Goal: Information Seeking & Learning: Learn about a topic

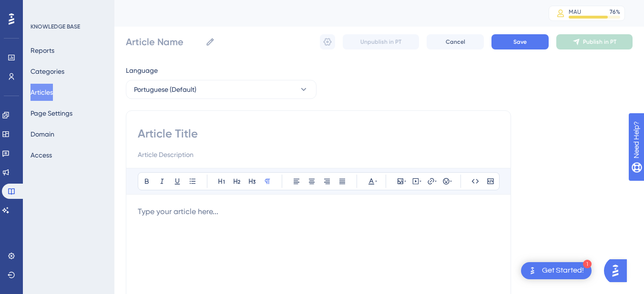
click at [47, 90] on button "Articles" at bounding box center [41, 92] width 22 height 17
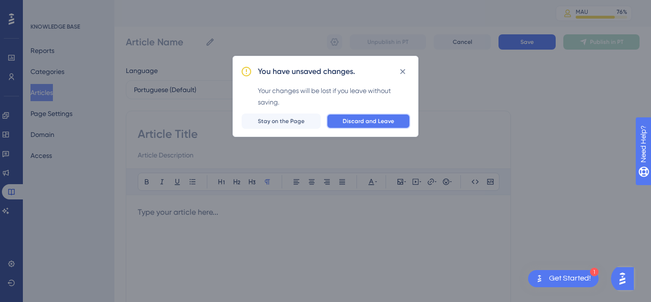
click at [351, 124] on span "Discard and Leave" at bounding box center [368, 121] width 51 height 8
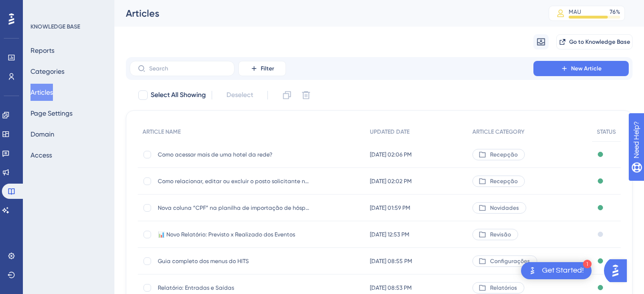
click at [221, 234] on span "📊 Novo Relatório: Previsto x Realizado dos Eventos" at bounding box center [234, 235] width 152 height 8
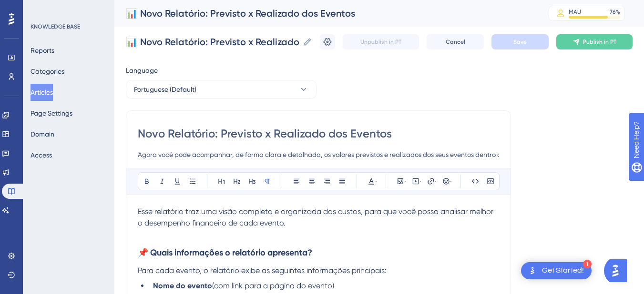
scroll to position [719, 0]
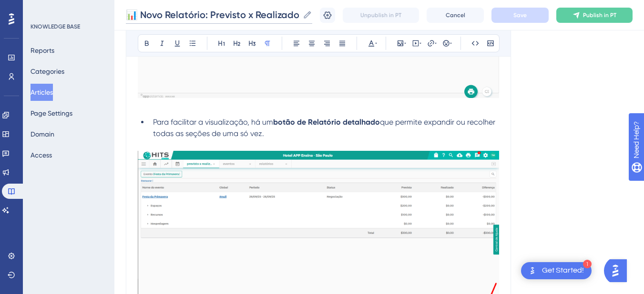
drag, startPoint x: 138, startPoint y: 13, endPoint x: 109, endPoint y: 13, distance: 29.1
click at [114, 13] on div "Performance Users Engagement Widgets Feedback Product Updates Knowledge Base AI…" at bounding box center [378, 7] width 529 height 1452
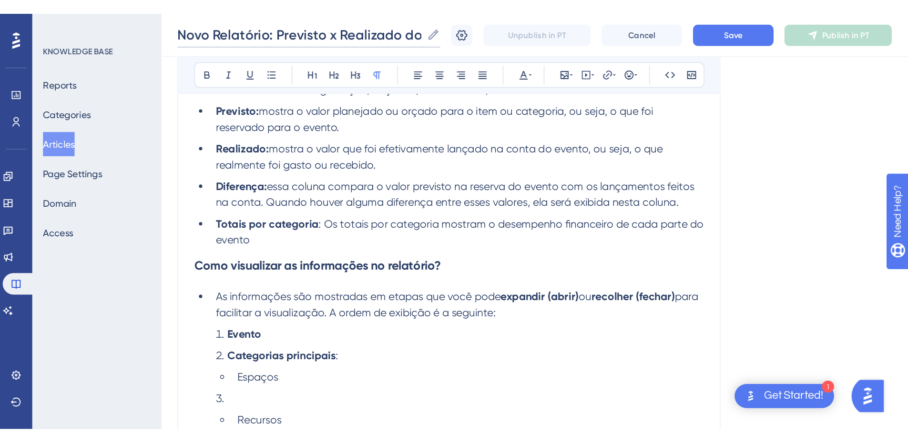
scroll to position [52, 0]
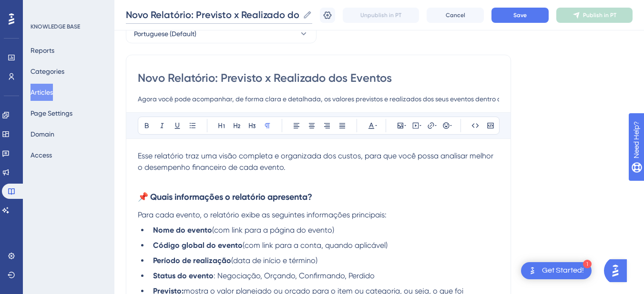
type input "Novo Relatório: Previsto x Realizado dos Eventos"
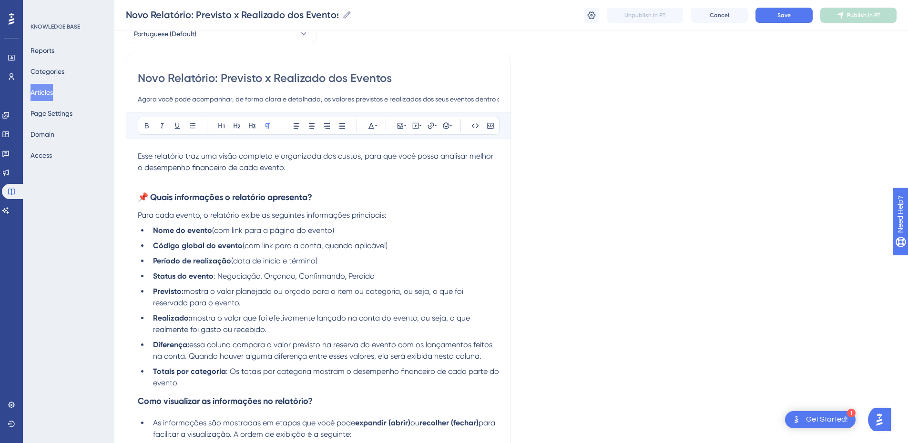
click at [163, 177] on p at bounding box center [318, 178] width 361 height 11
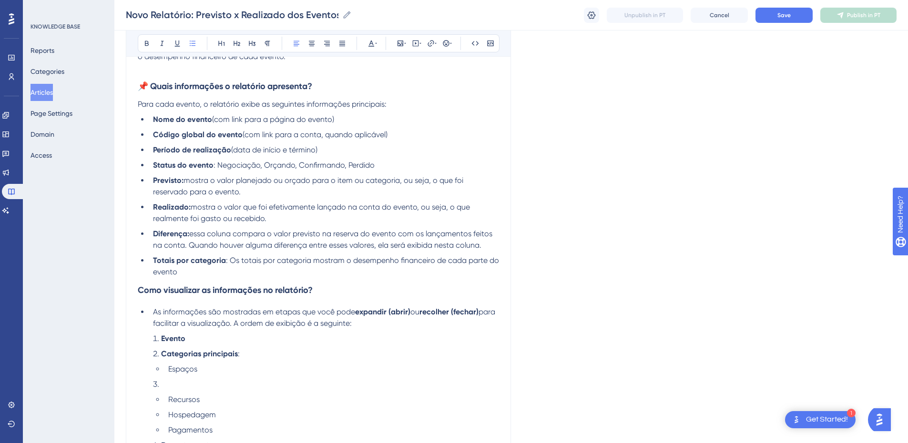
click at [253, 191] on li "Previsto: mostra o valor planejado ou orçado para o item ou categoria, ou seja,…" at bounding box center [324, 186] width 350 height 23
click at [262, 229] on li "Diferença: essa coluna compara o valor previsto na reserva do evento com os lan…" at bounding box center [324, 239] width 350 height 23
click at [234, 268] on li "Totais por categoria : Os totais por categoria mostram o desempenho financeiro …" at bounding box center [324, 266] width 350 height 23
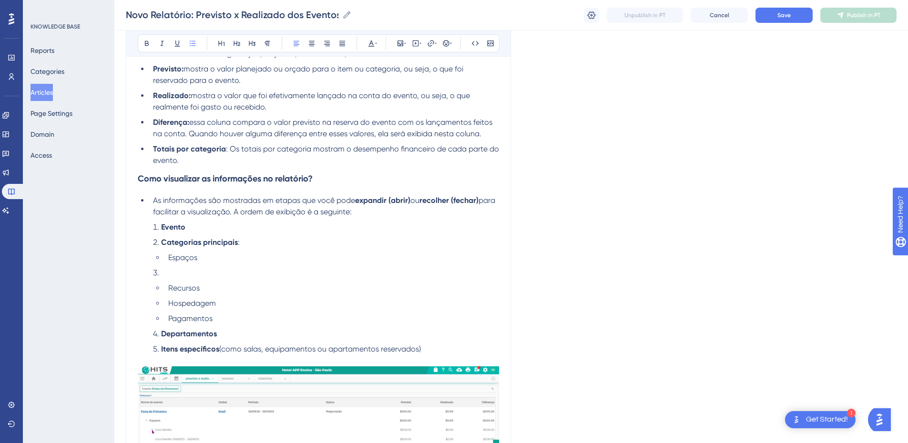
click at [166, 289] on li "Recursos" at bounding box center [331, 288] width 334 height 11
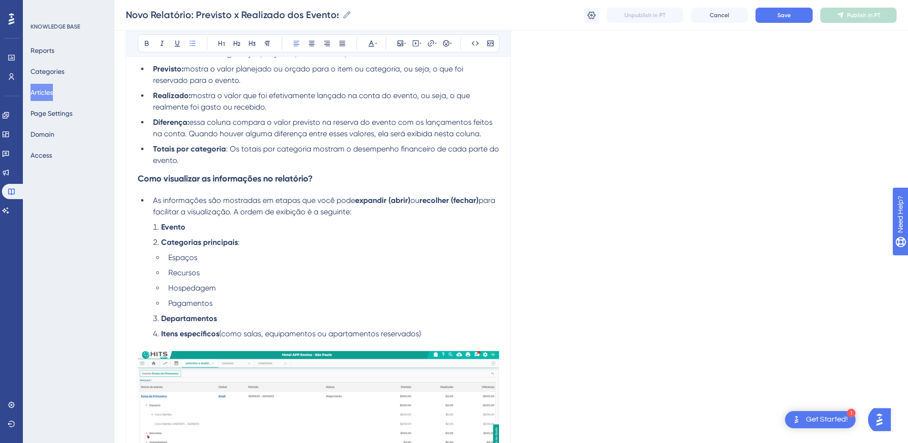
scroll to position [385, 0]
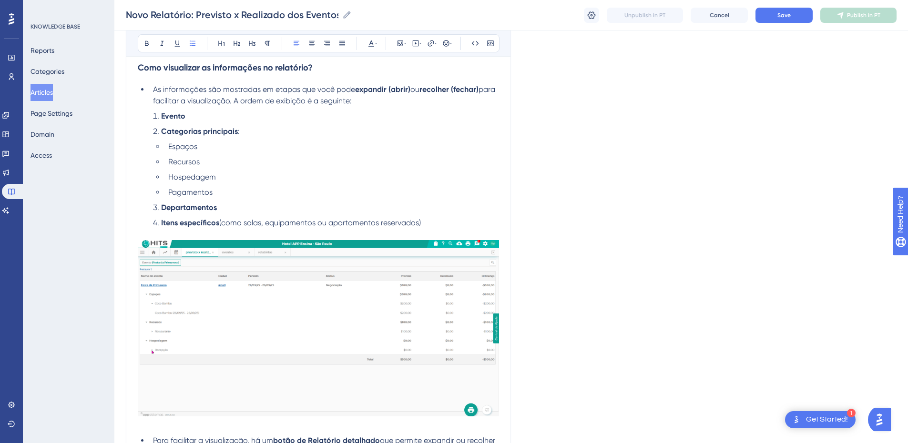
click at [219, 206] on li "Departamentos" at bounding box center [324, 207] width 350 height 11
click at [219, 161] on li "Recursos" at bounding box center [331, 161] width 334 height 11
click at [256, 178] on li "Hospedagem" at bounding box center [331, 177] width 334 height 11
drag, startPoint x: 229, startPoint y: 192, endPoint x: 165, endPoint y: 194, distance: 63.9
click at [165, 194] on li "Pagamentos" at bounding box center [331, 192] width 334 height 11
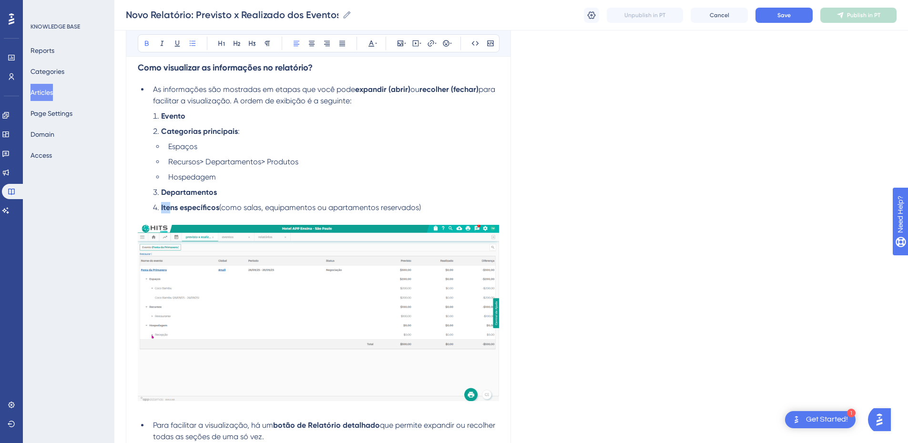
drag, startPoint x: 242, startPoint y: 194, endPoint x: 170, endPoint y: 200, distance: 73.1
click at [170, 200] on ol "Evento Categorias principais : Espaços Recursos> Departamentos> Produtos Hosped…" at bounding box center [318, 162] width 361 height 103
click at [243, 199] on ol "Evento Categorias principais : Espaços Recursos> Departamentos> Produtos Hosped…" at bounding box center [318, 162] width 361 height 103
drag, startPoint x: 429, startPoint y: 206, endPoint x: 154, endPoint y: 196, distance: 274.6
click at [154, 196] on ol "Evento Categorias principais : Espaços Recursos> Departamentos> Produtos Hosped…" at bounding box center [318, 162] width 361 height 103
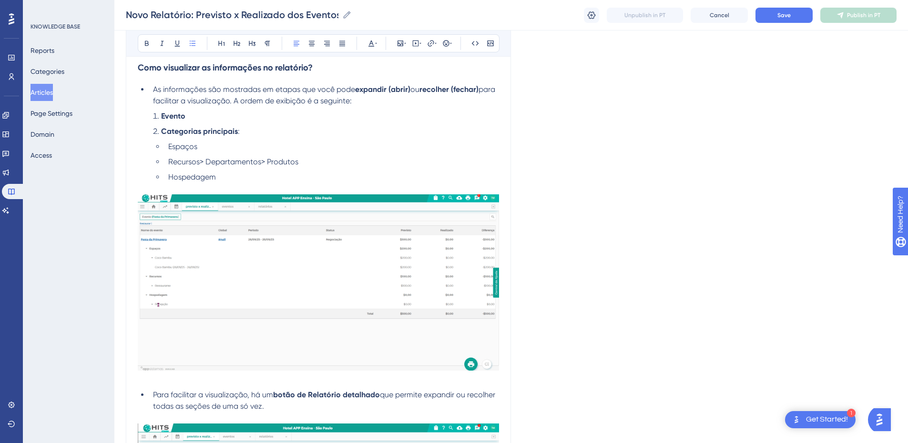
click at [211, 146] on li "Espaços" at bounding box center [331, 146] width 334 height 11
drag, startPoint x: 259, startPoint y: 145, endPoint x: 206, endPoint y: 147, distance: 53.4
click at [206, 147] on li "Espaços> Nome do espaço" at bounding box center [331, 146] width 334 height 11
